Goal: Complete application form

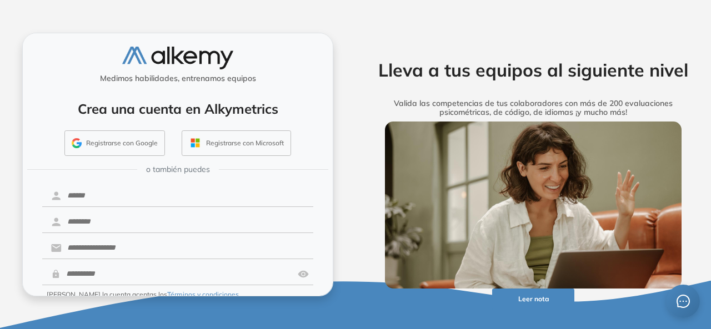
click at [134, 138] on button "Registrarse con Google" at bounding box center [114, 143] width 100 height 26
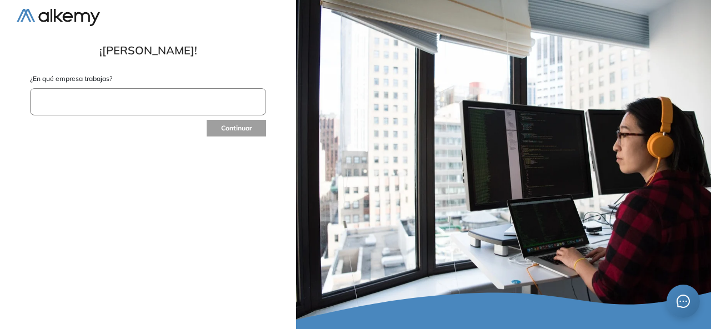
click at [113, 93] on input "text" at bounding box center [148, 101] width 236 height 27
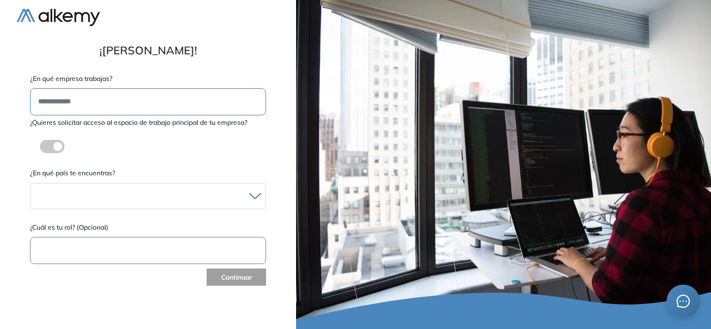
type input "**********"
click at [112, 195] on div at bounding box center [148, 196] width 235 height 16
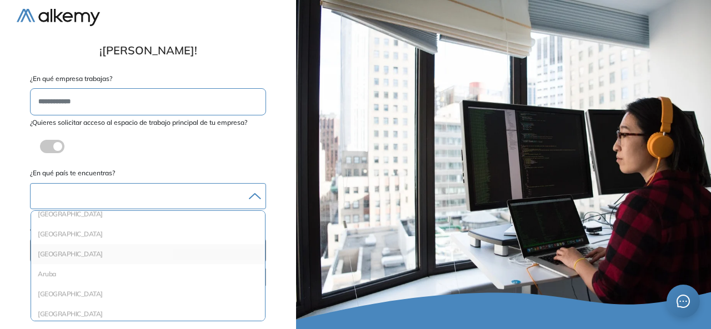
scroll to position [56, 0]
click at [57, 229] on li "[GEOGRAPHIC_DATA]" at bounding box center [148, 229] width 225 height 11
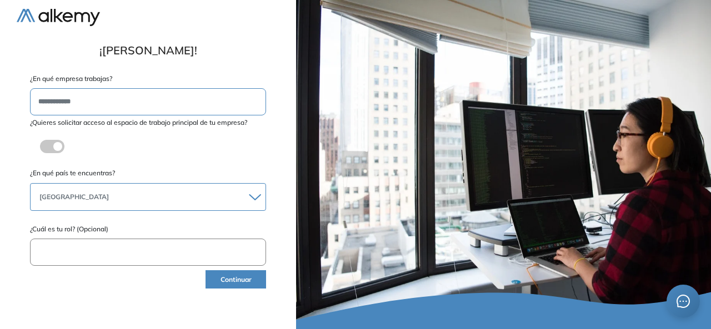
click at [114, 253] on input "text" at bounding box center [148, 252] width 236 height 27
type input "**********"
click at [218, 274] on button "Continuar" at bounding box center [235, 279] width 61 height 18
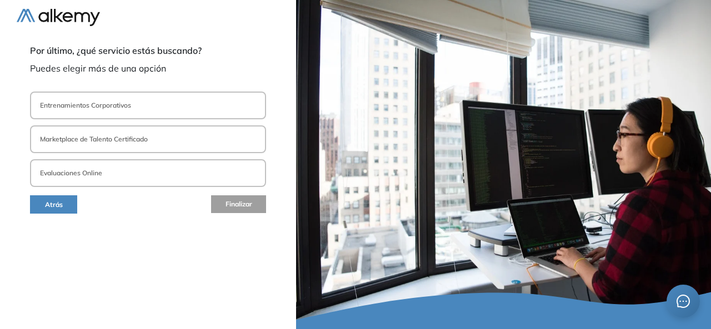
click at [99, 107] on p "Entrenamientos Corporativos" at bounding box center [85, 105] width 91 height 10
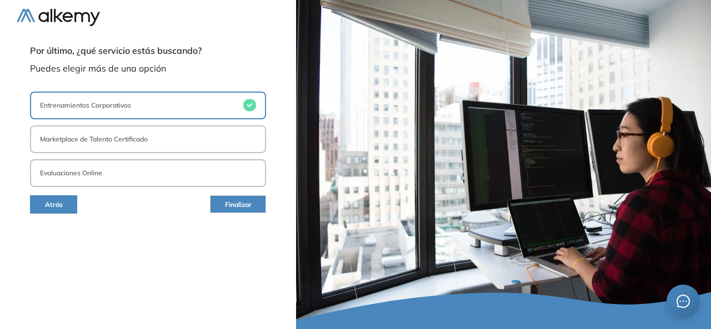
click at [103, 142] on p "Marketplace de Talento Certificado" at bounding box center [94, 139] width 108 height 10
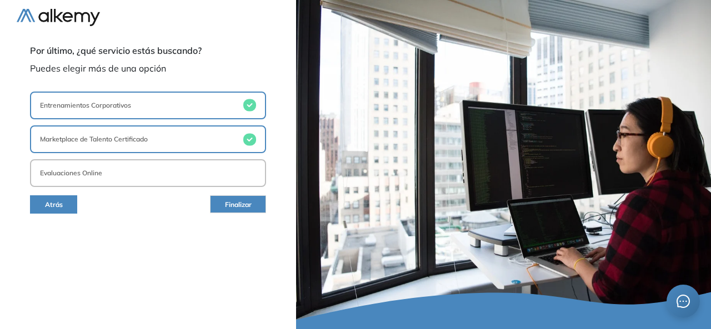
click at [104, 174] on button "Evaluaciones Online" at bounding box center [148, 173] width 236 height 28
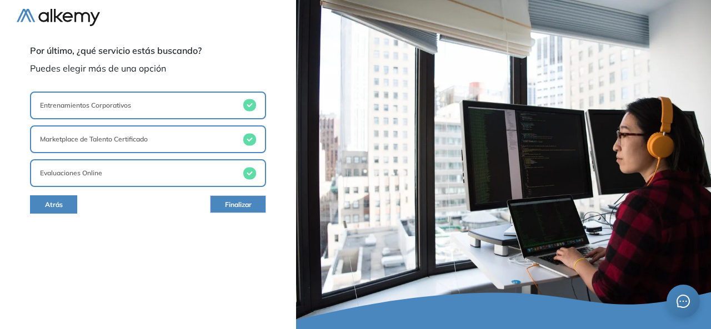
click at [235, 203] on span "Finalizar" at bounding box center [238, 205] width 27 height 11
